Goal: Book appointment/travel/reservation

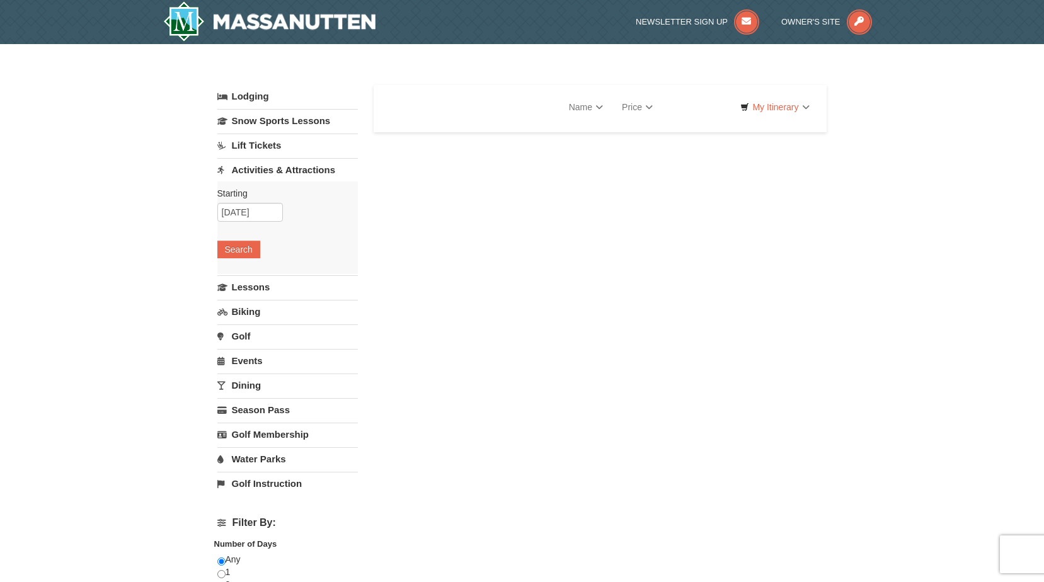
select select "9"
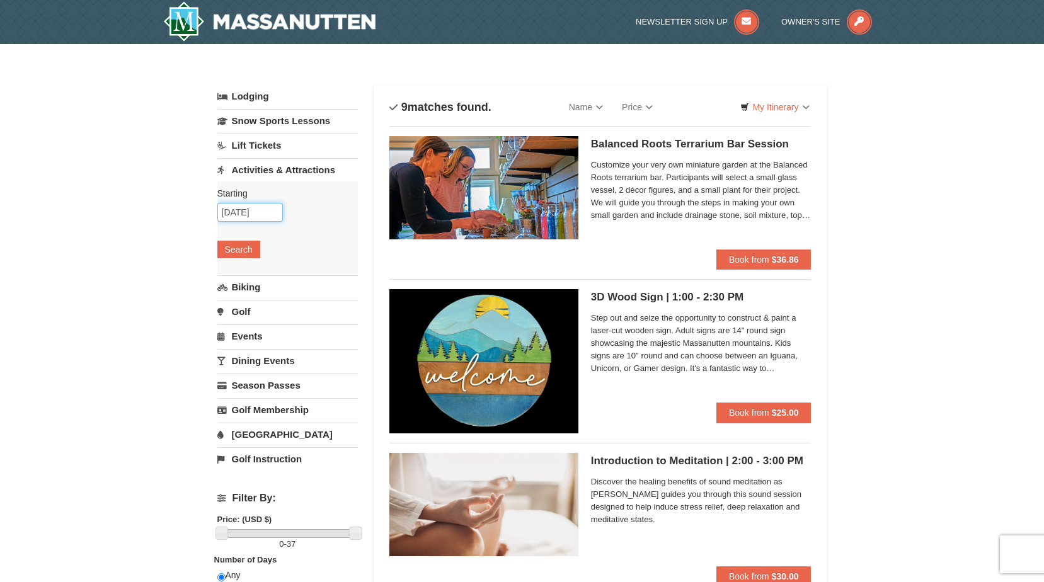
click at [259, 217] on input "11/03/2025" at bounding box center [250, 212] width 66 height 19
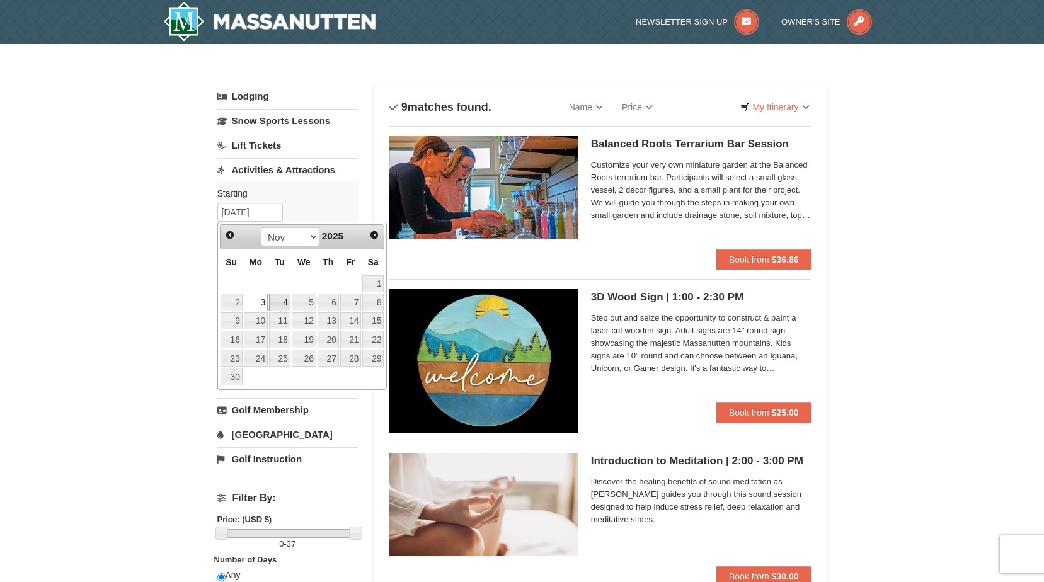
click at [278, 305] on link "4" at bounding box center [279, 303] width 21 height 18
type input "11/04/2025"
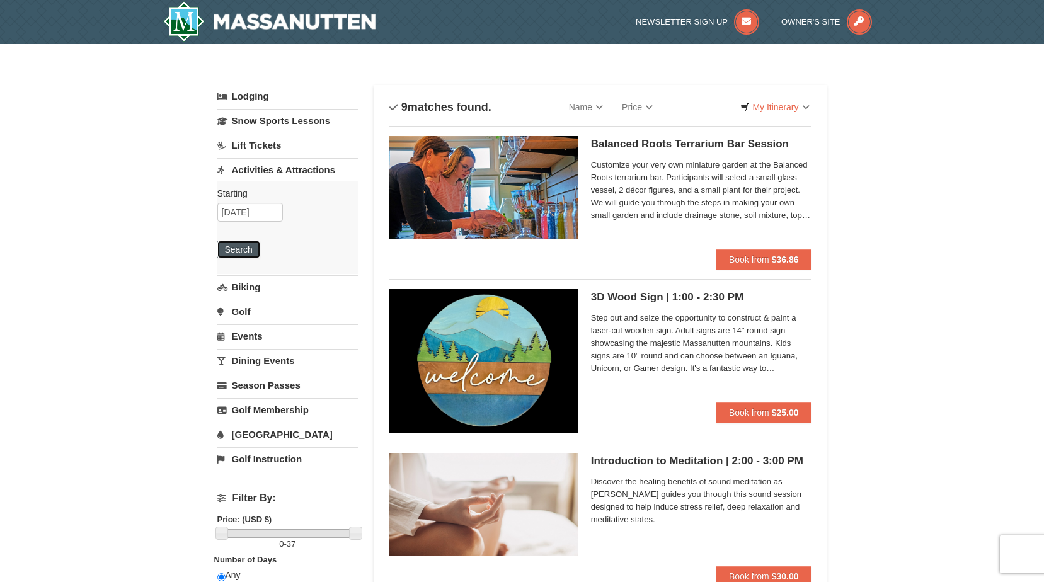
click at [229, 250] on button "Search" at bounding box center [238, 250] width 43 height 18
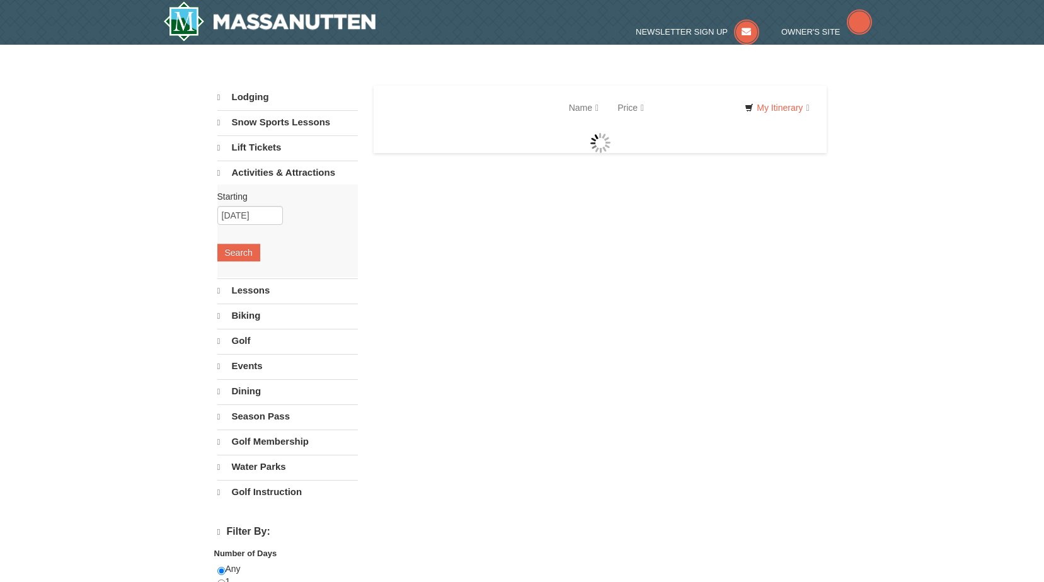
select select "9"
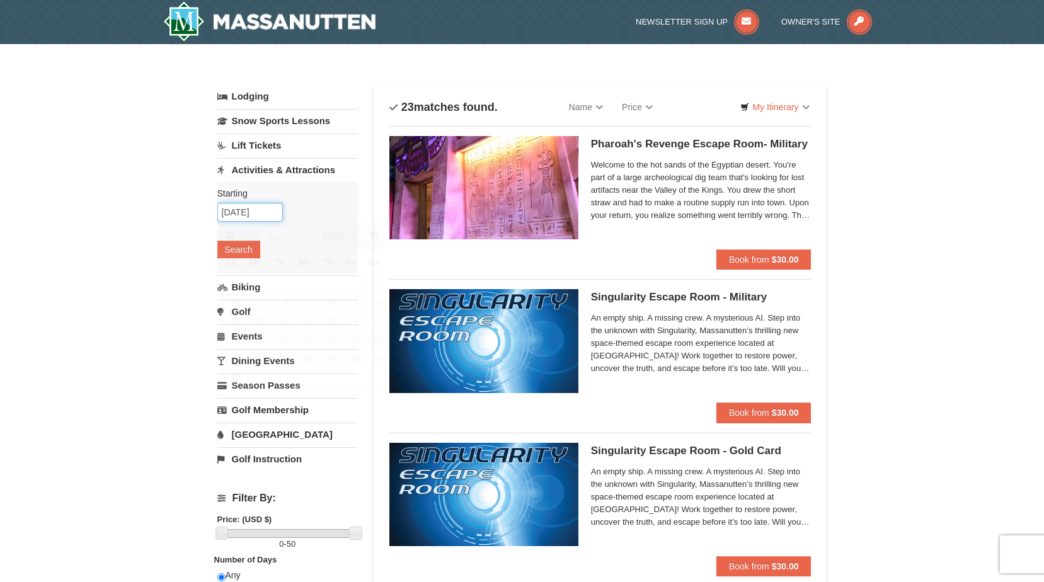
click at [253, 214] on input "11/04/2025" at bounding box center [250, 212] width 66 height 19
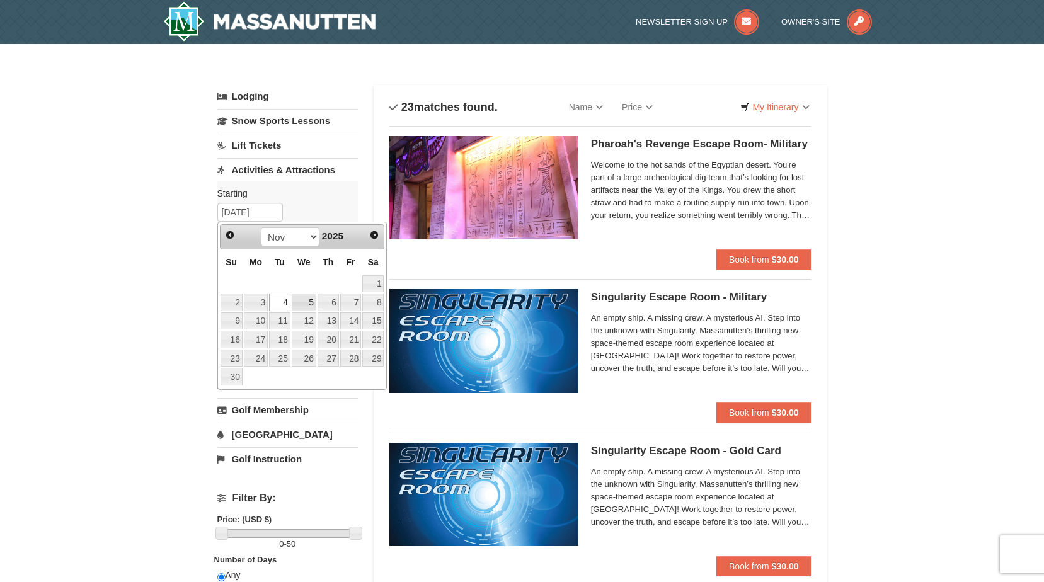
click at [309, 304] on link "5" at bounding box center [304, 303] width 25 height 18
type input "11/05/2025"
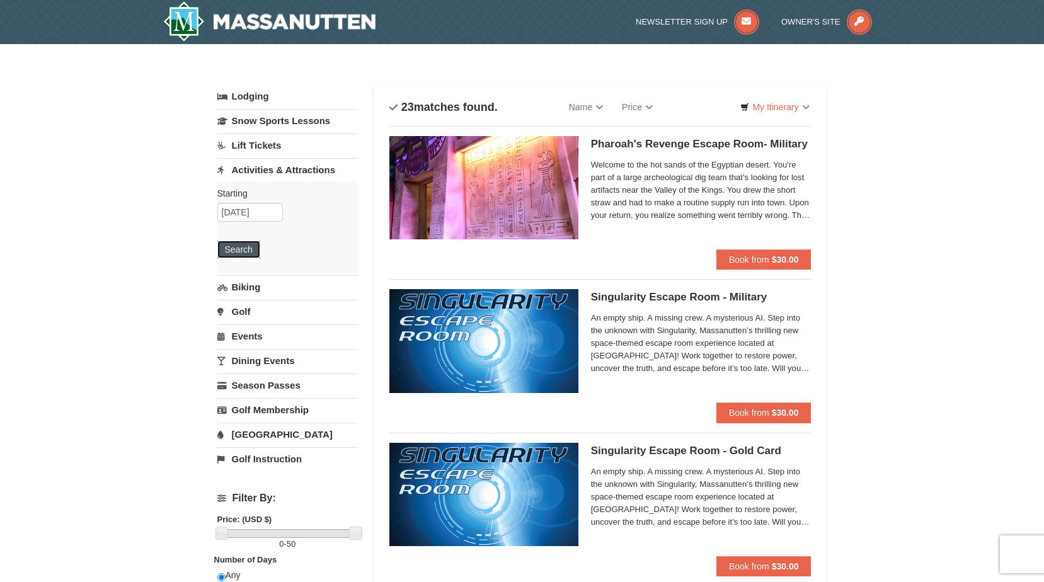
click at [250, 252] on button "Search" at bounding box center [238, 250] width 43 height 18
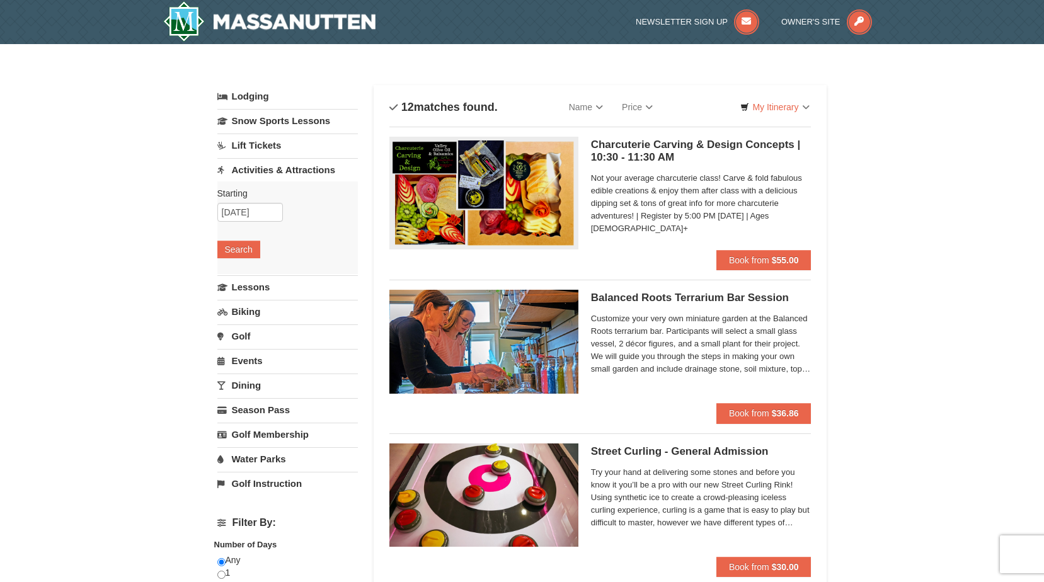
select select "9"
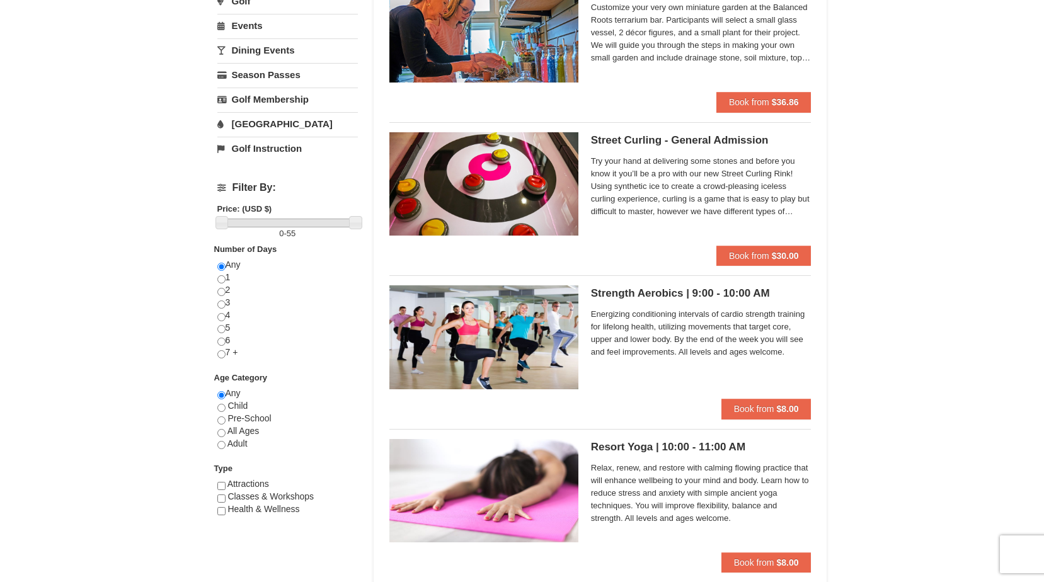
scroll to position [63, 0]
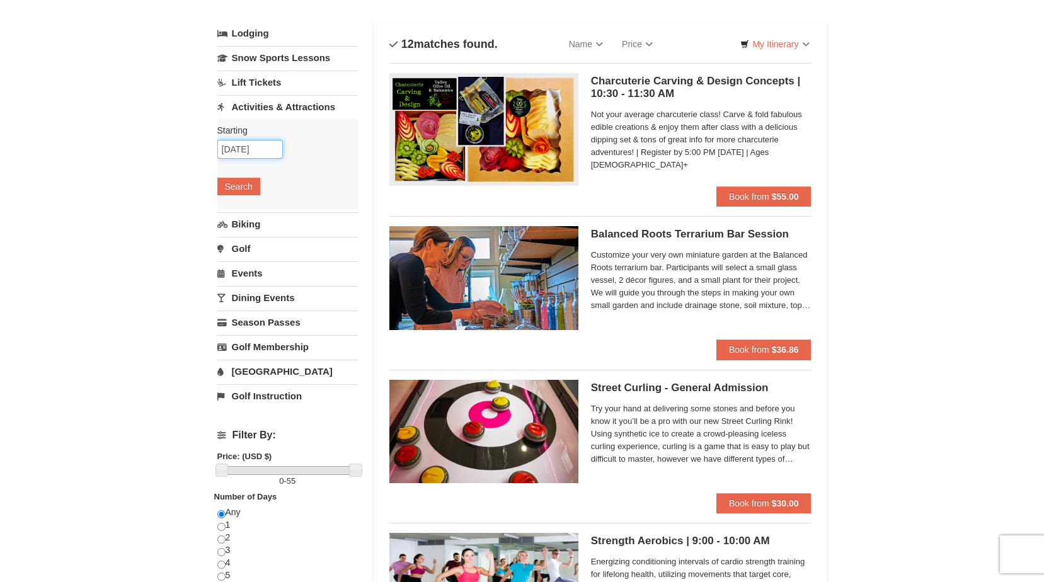
click at [261, 145] on input "11/05/2025" at bounding box center [250, 149] width 66 height 19
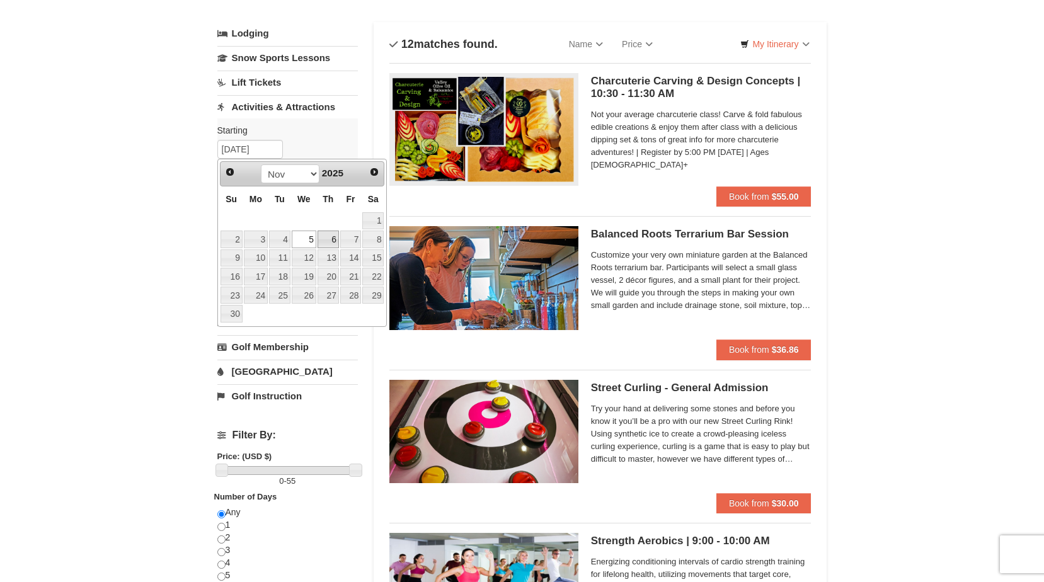
click at [328, 238] on link "6" at bounding box center [328, 240] width 21 height 18
type input "11/06/2025"
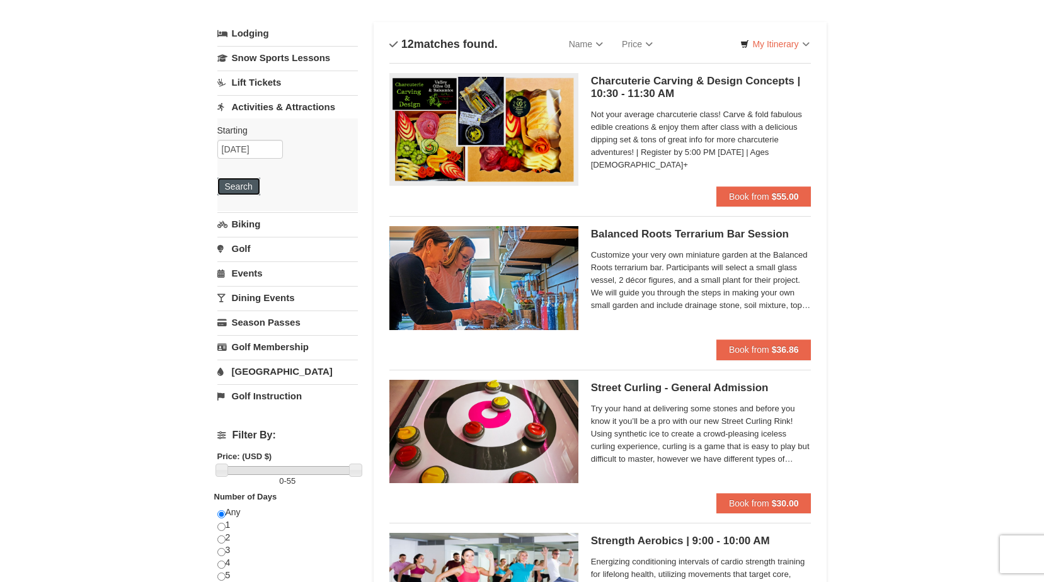
click at [252, 188] on button "Search" at bounding box center [238, 187] width 43 height 18
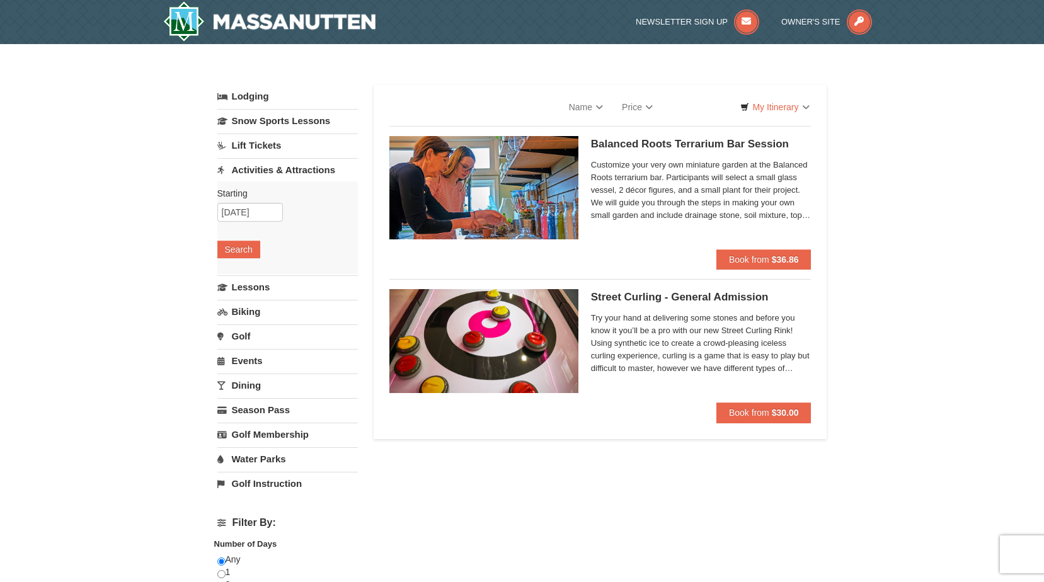
select select "9"
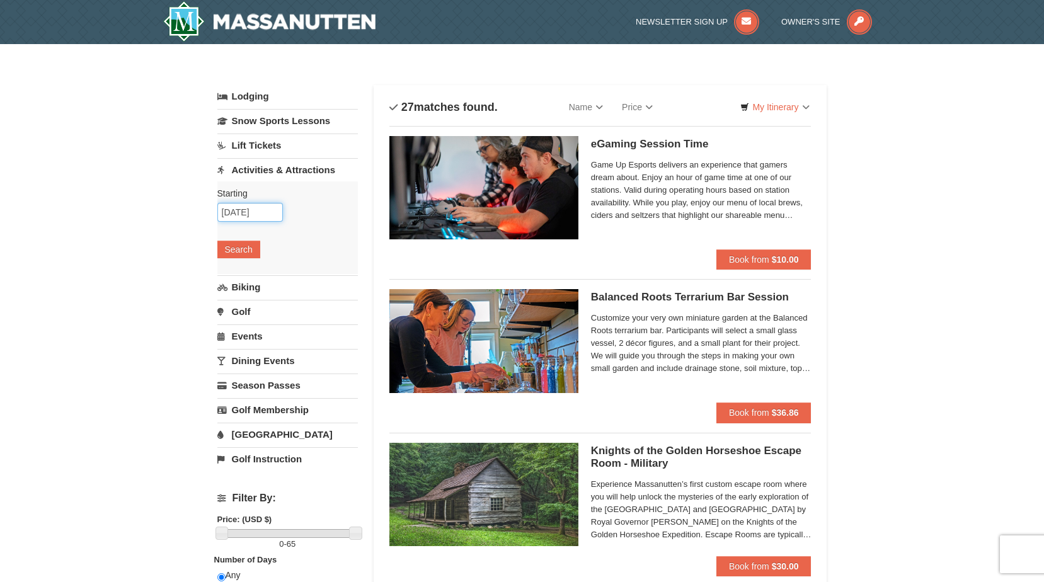
click at [244, 216] on input "11/06/2025" at bounding box center [250, 212] width 66 height 19
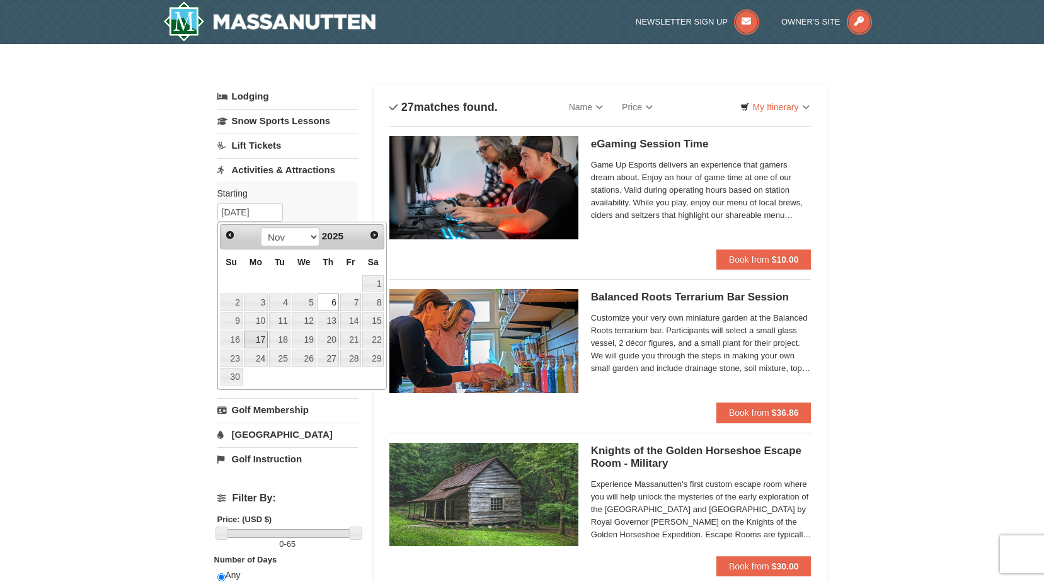
click at [261, 338] on link "17" at bounding box center [256, 340] width 24 height 18
type input "[DATE]"
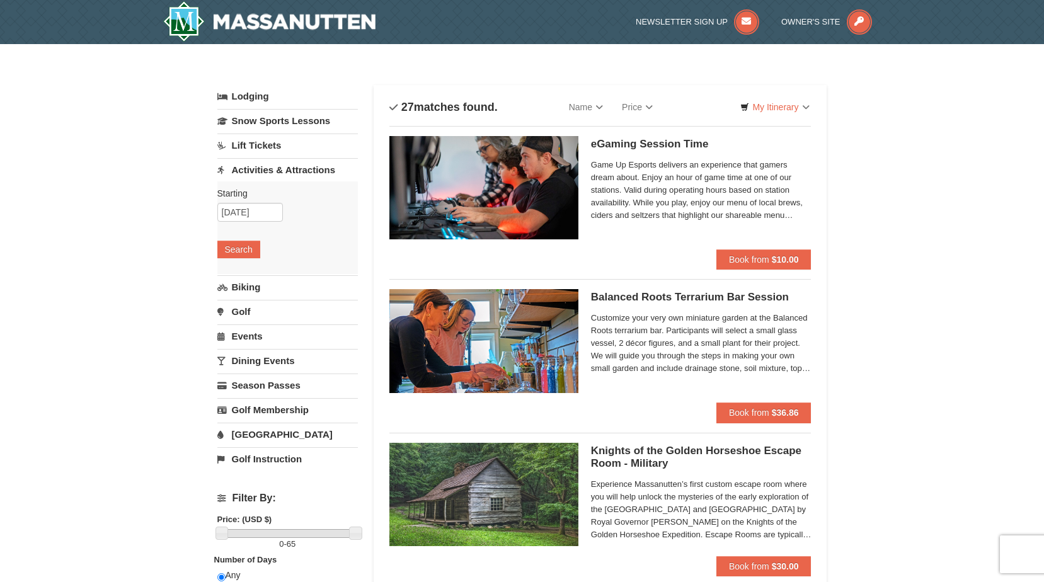
click at [250, 236] on div "Starting Please format dates MM/DD/YYYY Please format dates MM/DD/YYYY 11/17/20…" at bounding box center [287, 227] width 141 height 93
click at [248, 243] on button "Search" at bounding box center [238, 250] width 43 height 18
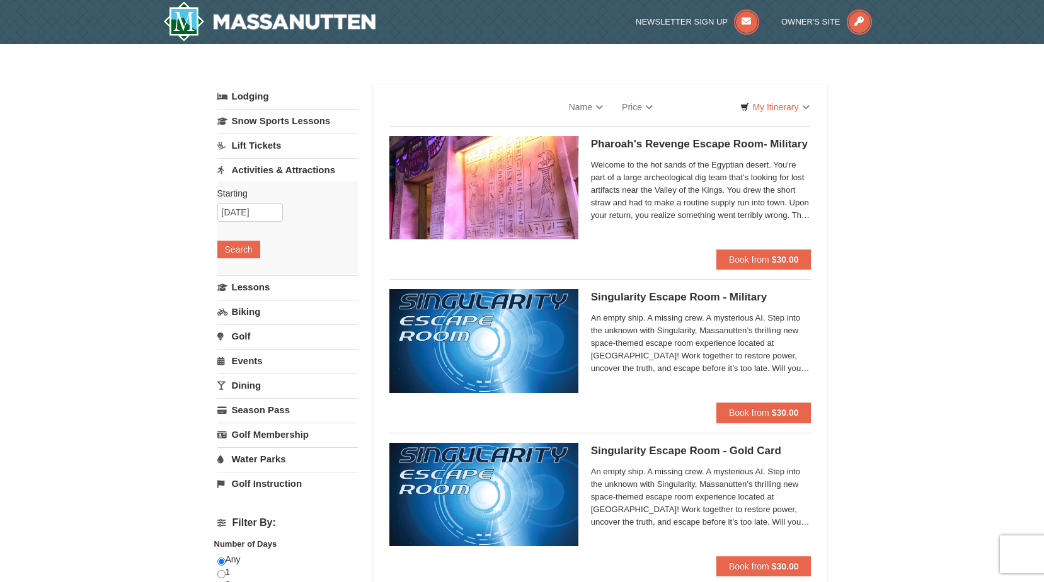
select select "9"
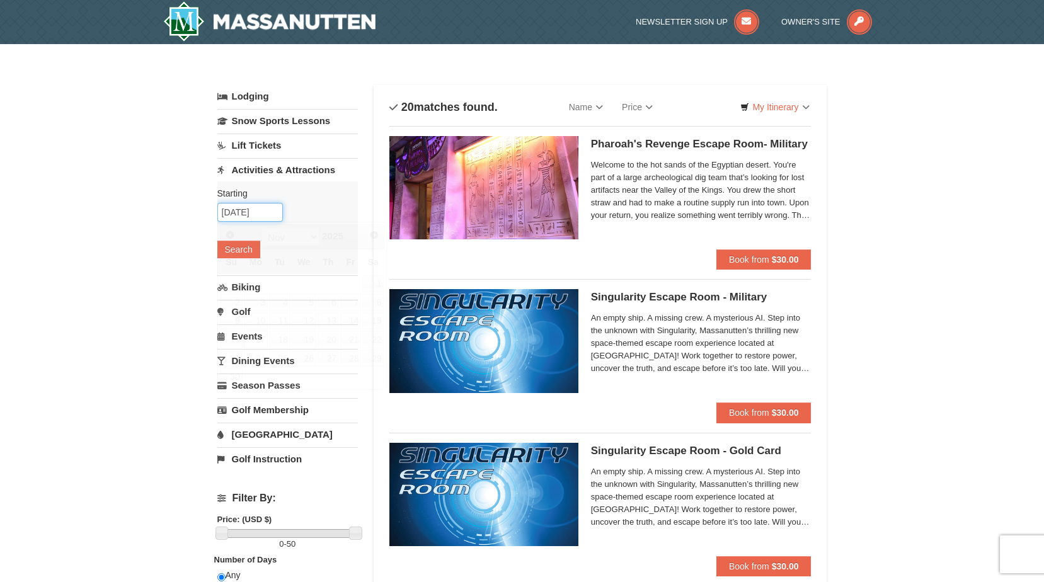
click at [266, 211] on input "[DATE]" at bounding box center [250, 212] width 66 height 19
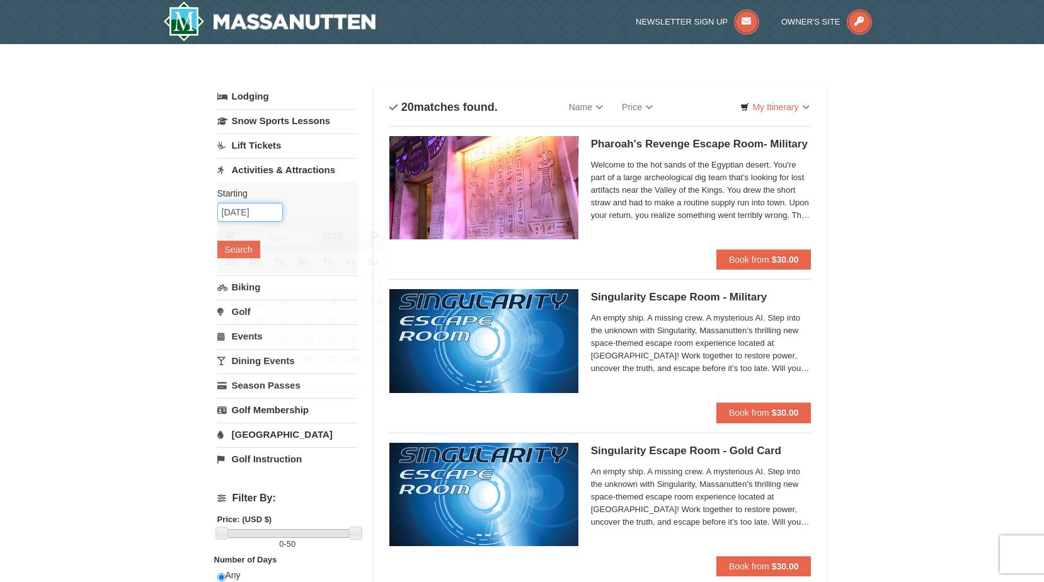
click at [269, 208] on input "[DATE]" at bounding box center [250, 212] width 66 height 19
